Goal: Task Accomplishment & Management: Complete application form

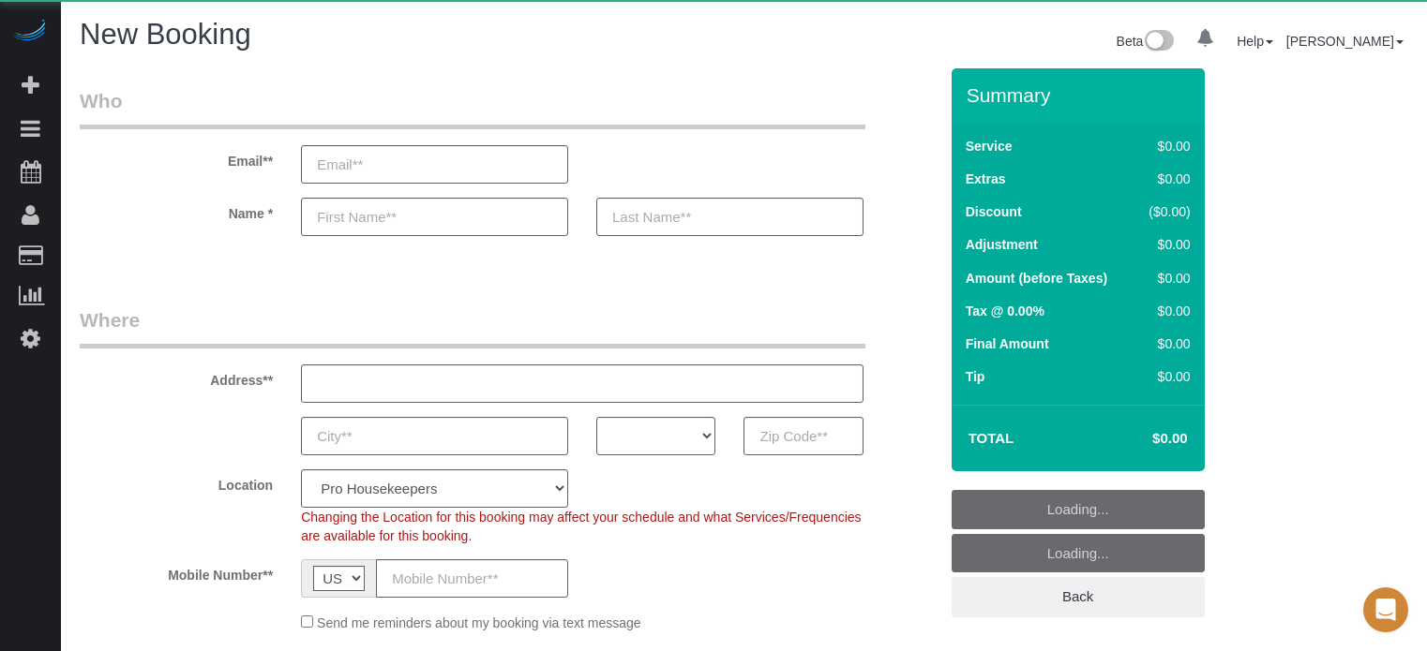
select select "number:9"
select select "object:1230"
select select "4"
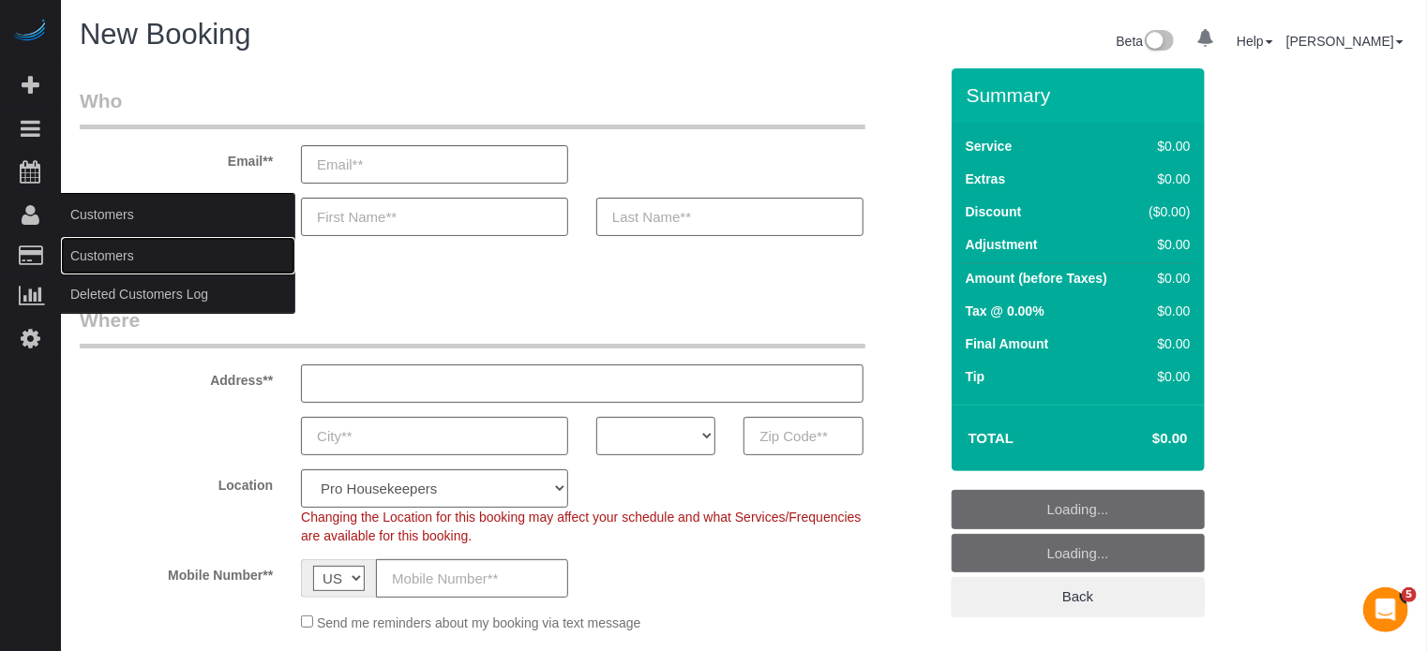
click at [108, 257] on link "Customers" at bounding box center [178, 255] width 234 height 37
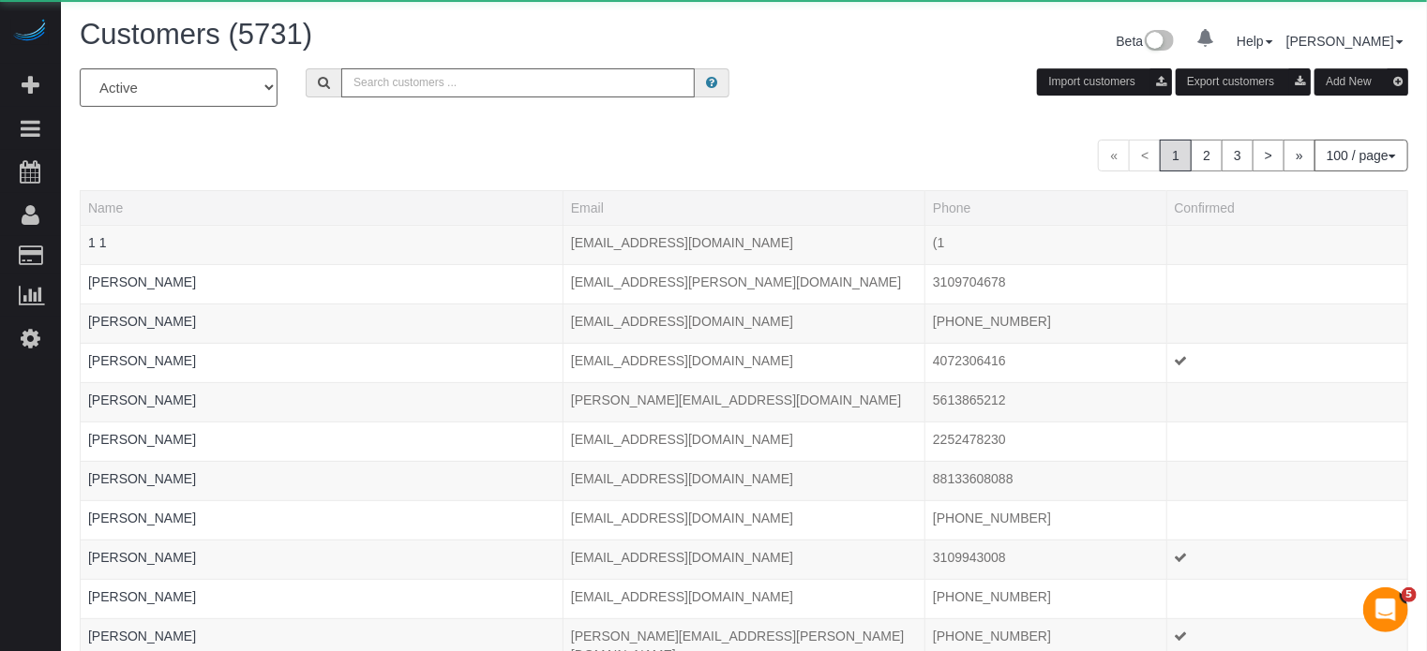
click at [421, 85] on input "text" at bounding box center [517, 82] width 353 height 29
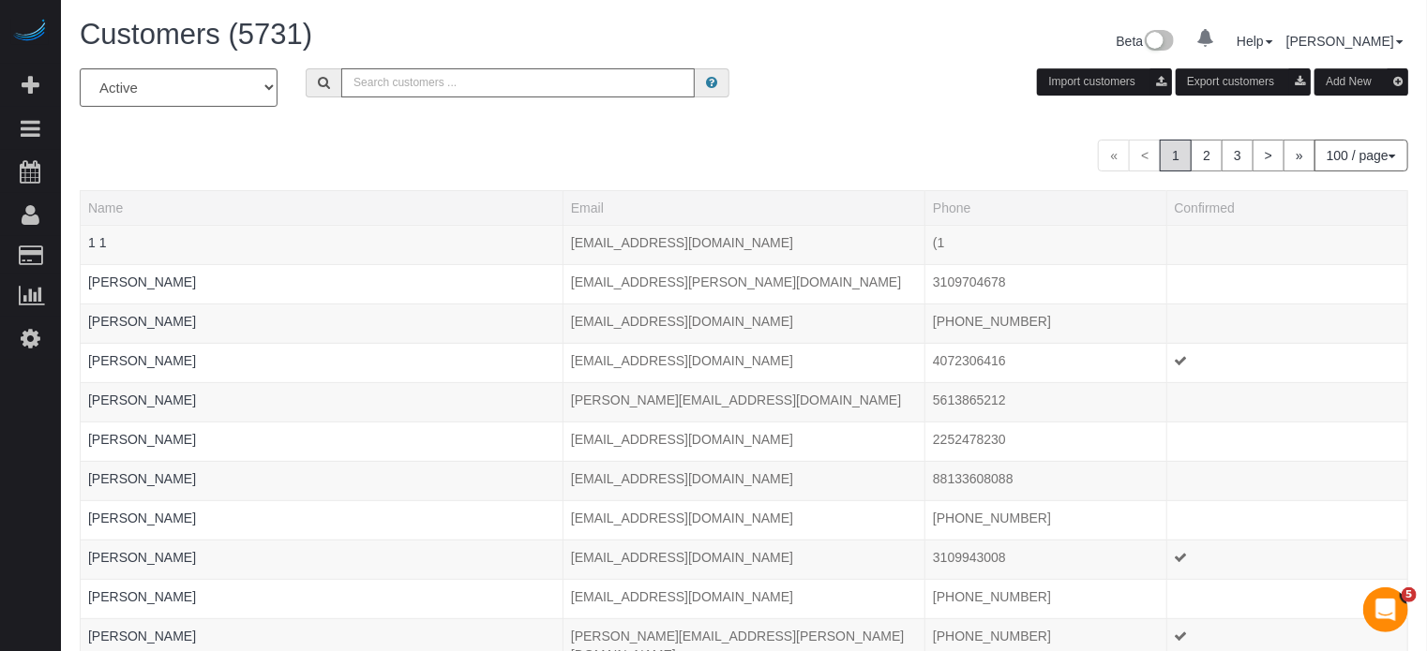
paste input "[EMAIL_ADDRESS][DOMAIN_NAME]"
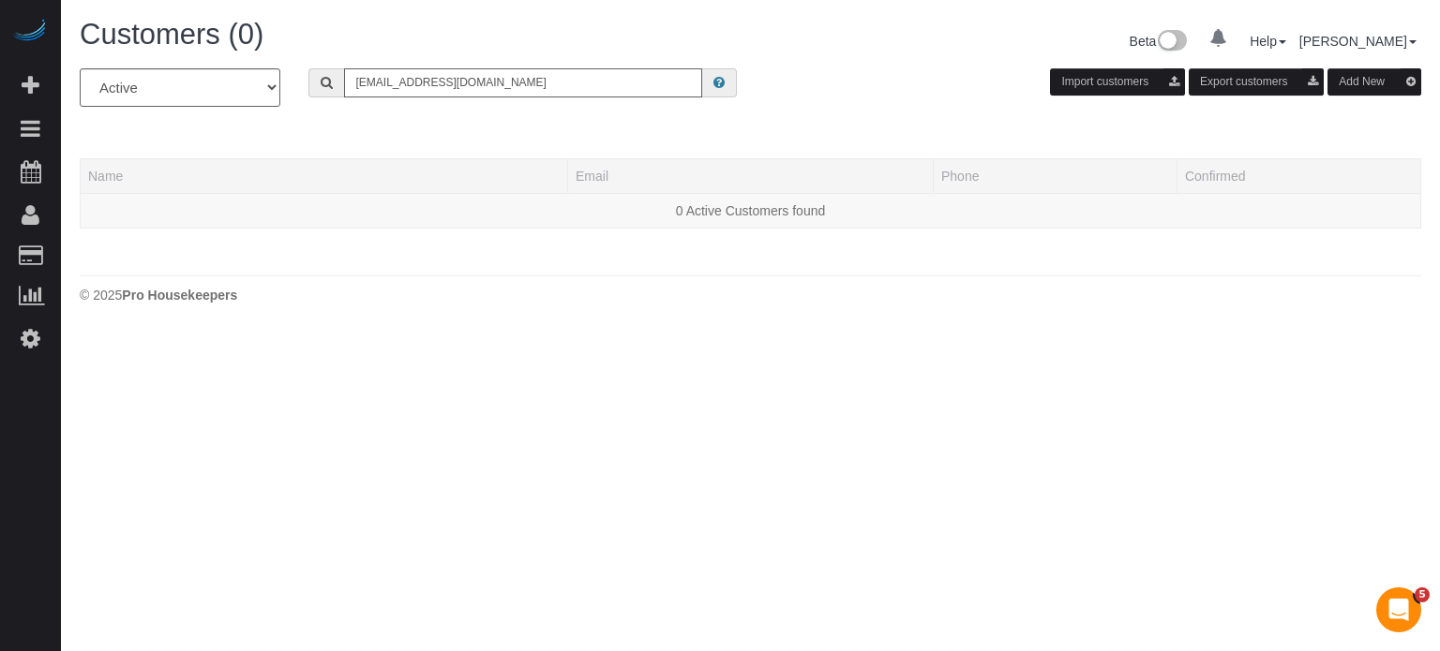
type input "[EMAIL_ADDRESS][DOMAIN_NAME]"
